Goal: Information Seeking & Learning: Find specific fact

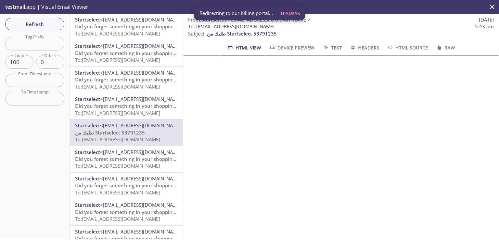
click at [24, 43] on input "text" at bounding box center [34, 43] width 59 height 13
paste input "kfflcx"
click at [38, 26] on span "Refresh" at bounding box center [34, 24] width 49 height 8
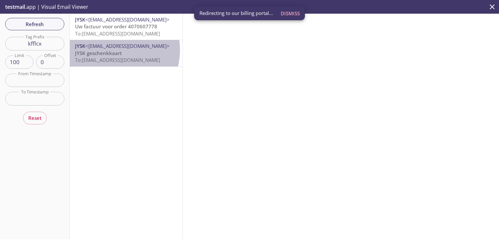
click at [110, 50] on span "JYSK geschenkkaart" at bounding box center [98, 53] width 47 height 7
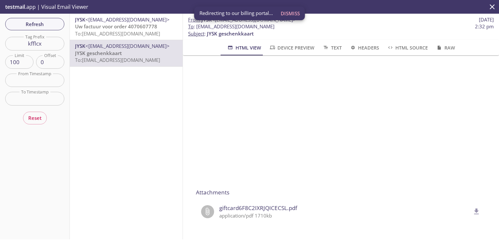
scroll to position [104, 0]
click at [473, 207] on icon "delete" at bounding box center [477, 211] width 8 height 8
drag, startPoint x: 43, startPoint y: 46, endPoint x: 5, endPoint y: 46, distance: 38.0
click at [5, 46] on div "Refresh Filters Tag Prefix kfflcx Tag Prefix Limit 100 Limit Offset 0 Offset Fr…" at bounding box center [35, 126] width 70 height 225
paste input "otkuxn"
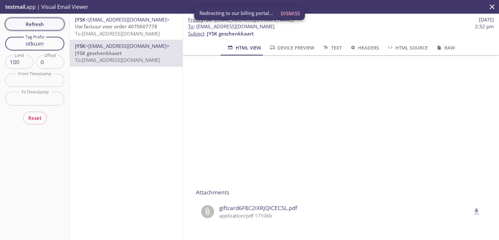
click at [37, 20] on span "Refresh" at bounding box center [34, 24] width 49 height 8
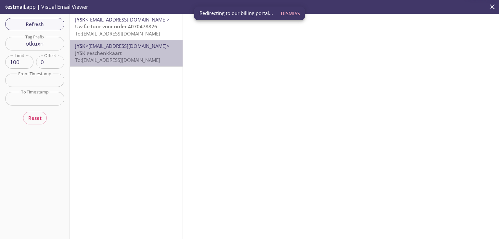
click at [137, 53] on p "JYSK geschenkkaart To: [EMAIL_ADDRESS][DOMAIN_NAME]" at bounding box center [126, 57] width 102 height 14
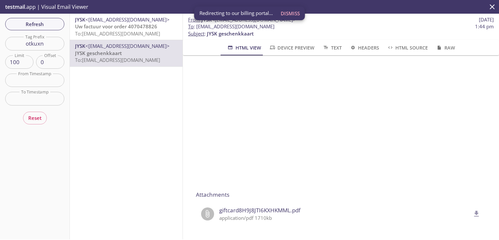
scroll to position [104, 0]
click at [475, 208] on icon "delete" at bounding box center [477, 211] width 5 height 6
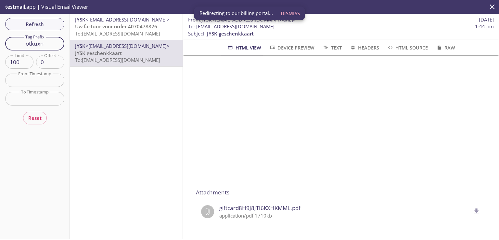
drag, startPoint x: 47, startPoint y: 44, endPoint x: 11, endPoint y: 42, distance: 36.8
click at [11, 42] on input "otkuxn" at bounding box center [34, 43] width 59 height 13
paste input "evr3i9"
type input "evr3i9"
click at [47, 23] on span "Refresh" at bounding box center [34, 24] width 49 height 8
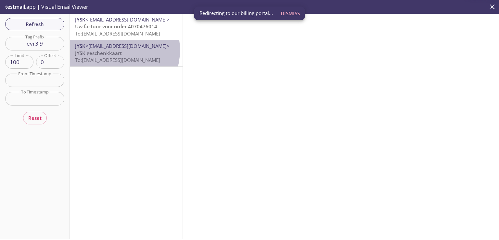
click at [113, 50] on span "JYSK geschenkkaart" at bounding box center [98, 53] width 47 height 7
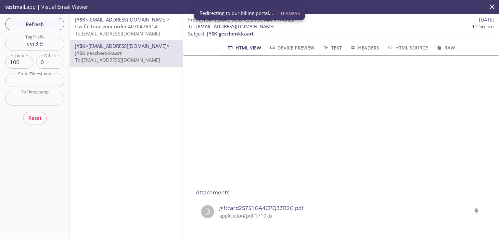
scroll to position [104, 0]
click at [473, 207] on icon "delete" at bounding box center [477, 211] width 8 height 8
